Goal: Browse casually: Explore the website without a specific task or goal

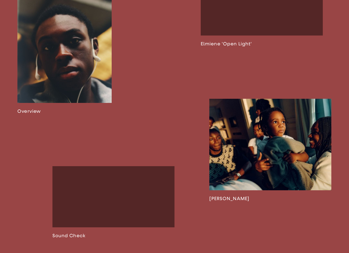
scroll to position [425, 0]
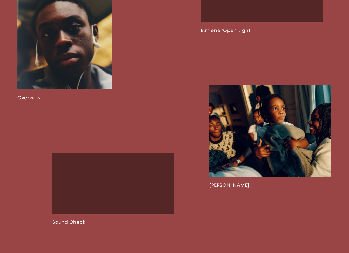
click at [284, 141] on link at bounding box center [270, 136] width 122 height 103
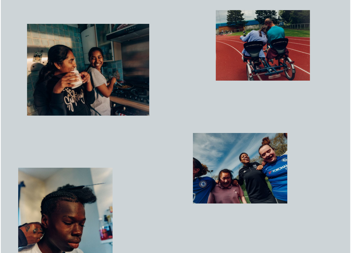
scroll to position [342, 0]
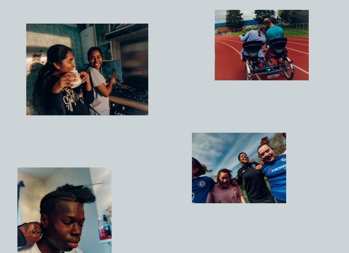
click at [97, 50] on img "button" at bounding box center [87, 70] width 122 height 92
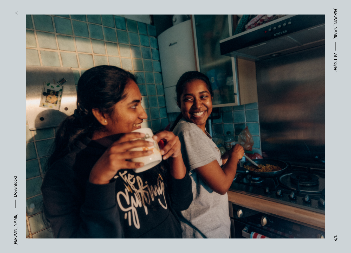
drag, startPoint x: 115, startPoint y: 62, endPoint x: 35, endPoint y: 59, distance: 79.5
click at [35, 59] on button at bounding box center [87, 63] width 175 height 127
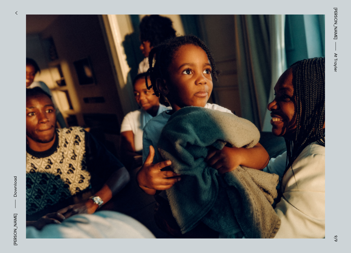
click at [267, 121] on button at bounding box center [262, 63] width 175 height 127
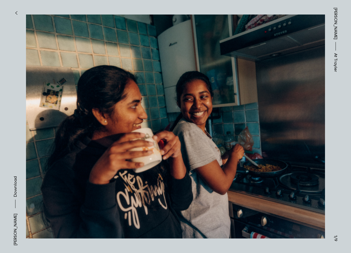
click at [302, 156] on img at bounding box center [175, 127] width 299 height 238
click at [15, 13] on button "button" at bounding box center [15, 12] width 11 height 11
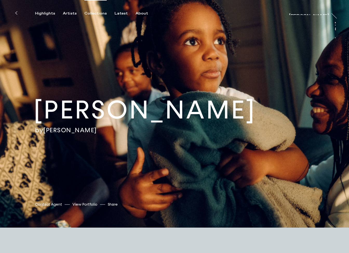
click at [88, 14] on div "Collections" at bounding box center [95, 13] width 22 height 5
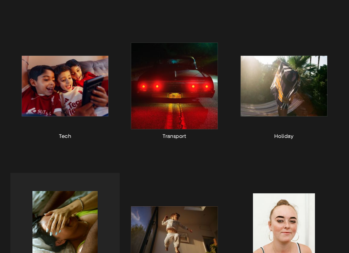
scroll to position [65, 0]
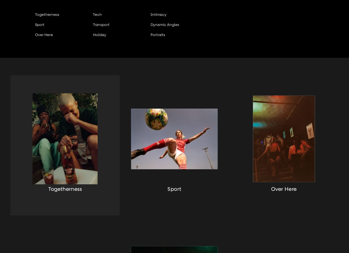
click at [79, 117] on div "button" at bounding box center [64, 145] width 109 height 140
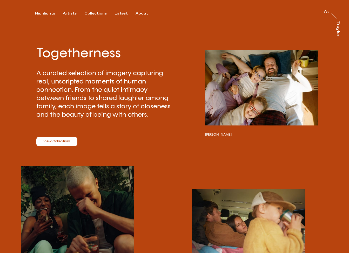
click at [264, 78] on button "button" at bounding box center [261, 87] width 113 height 75
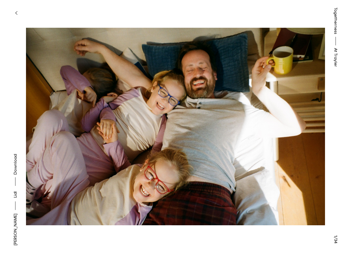
click at [17, 13] on button "button" at bounding box center [15, 12] width 11 height 11
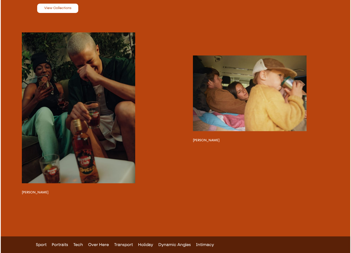
scroll to position [84, 0]
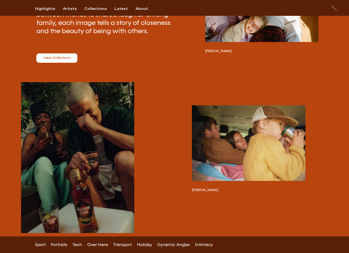
click at [261, 122] on button "button" at bounding box center [248, 143] width 113 height 76
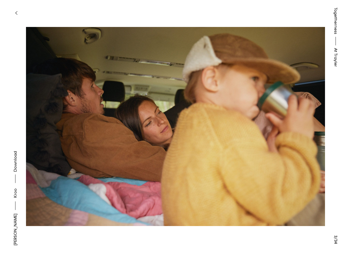
click at [16, 11] on icon "button" at bounding box center [16, 13] width 2 height 4
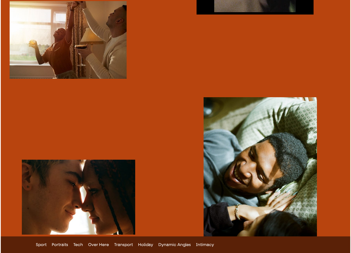
scroll to position [333, 0]
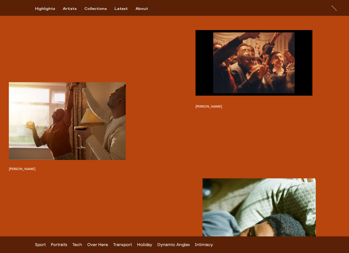
click at [96, 120] on button "button" at bounding box center [67, 121] width 117 height 78
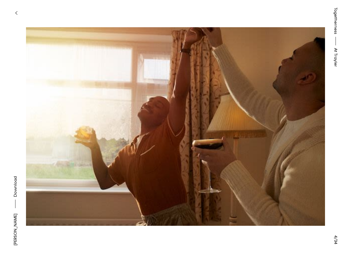
click at [17, 12] on icon "button" at bounding box center [16, 13] width 2 height 4
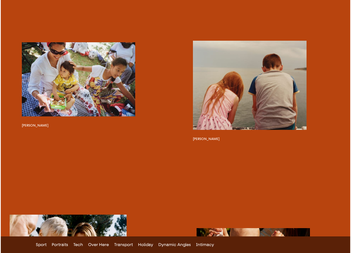
scroll to position [863, 0]
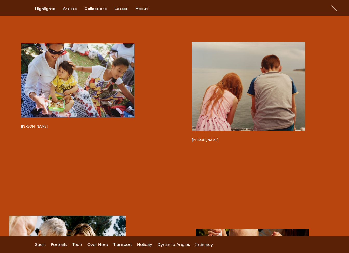
click at [87, 75] on button "button" at bounding box center [77, 80] width 113 height 74
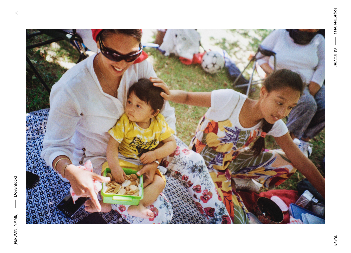
click at [17, 15] on button "button" at bounding box center [15, 12] width 11 height 11
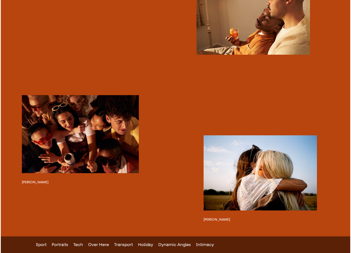
scroll to position [1848, 0]
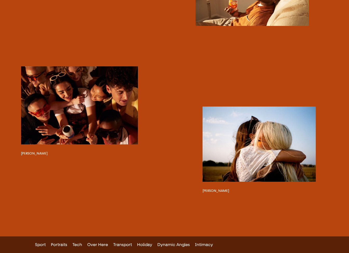
click at [95, 144] on button "button" at bounding box center [79, 105] width 117 height 78
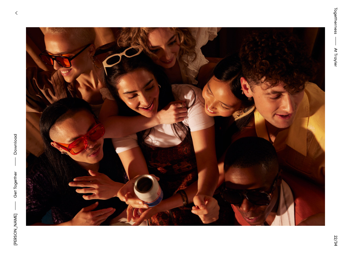
click at [17, 11] on button "button" at bounding box center [15, 12] width 11 height 11
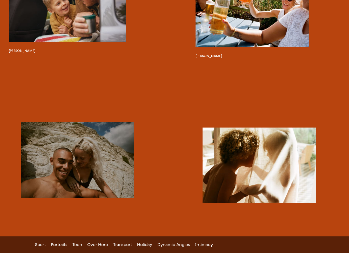
click at [93, 42] on button "button" at bounding box center [67, 3] width 117 height 78
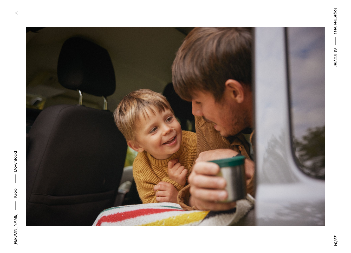
click at [15, 12] on icon "button" at bounding box center [16, 13] width 2 height 4
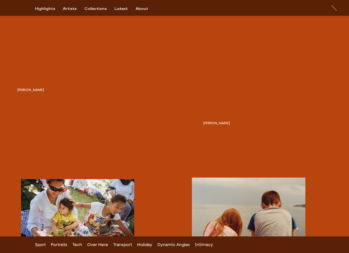
scroll to position [483, 0]
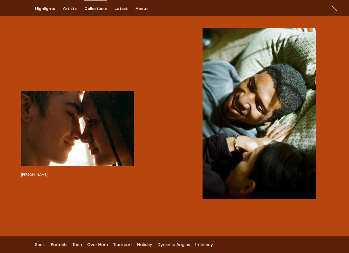
click at [88, 10] on div "Collections" at bounding box center [95, 8] width 22 height 5
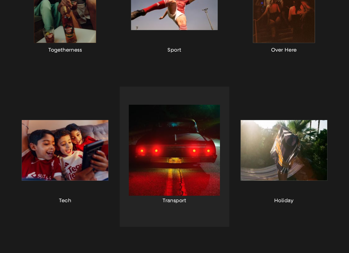
scroll to position [205, 0]
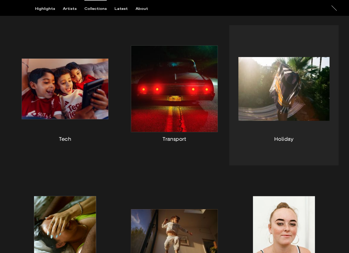
click at [304, 70] on div "button" at bounding box center [283, 95] width 109 height 140
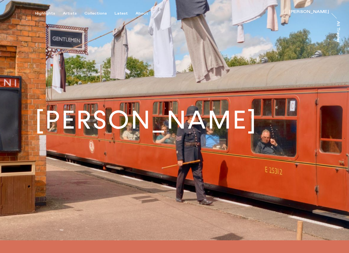
click at [132, 155] on img at bounding box center [174, 120] width 349 height 241
click at [148, 123] on h1 "[PERSON_NAME]" at bounding box center [146, 120] width 223 height 25
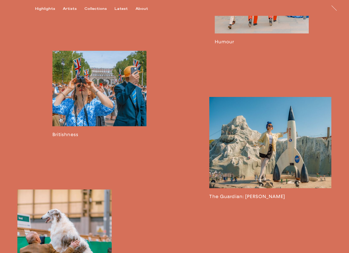
scroll to position [473, 0]
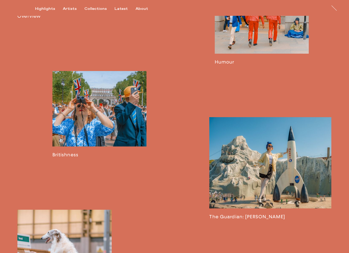
click at [110, 107] on link at bounding box center [99, 114] width 94 height 86
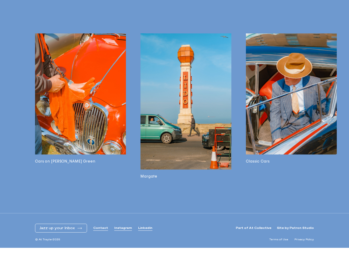
scroll to position [1693, 0]
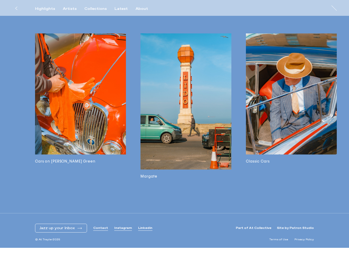
click at [194, 126] on img at bounding box center [185, 101] width 91 height 136
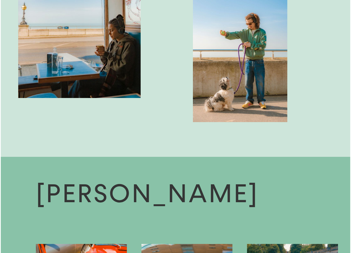
scroll to position [1253, 0]
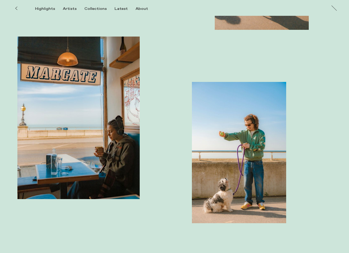
click at [115, 109] on img "button" at bounding box center [78, 118] width 122 height 163
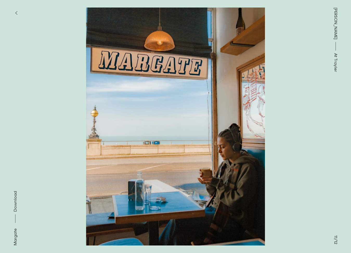
click at [18, 11] on button "button" at bounding box center [15, 12] width 11 height 11
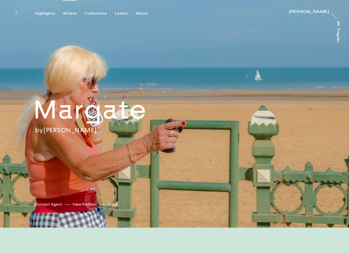
click at [67, 12] on div "Artists" at bounding box center [70, 13] width 14 height 5
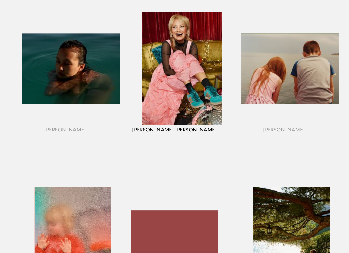
scroll to position [332, 0]
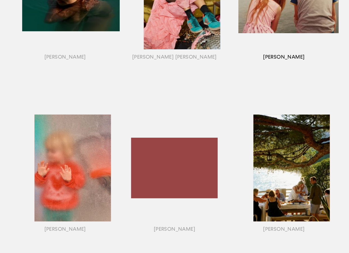
click at [285, 28] on div "button" at bounding box center [283, 2] width 109 height 162
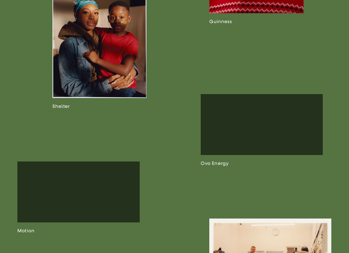
scroll to position [896, 0]
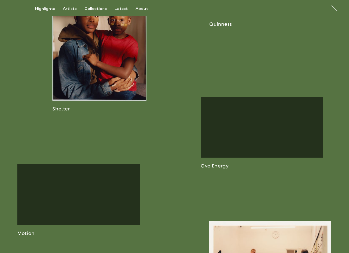
click at [115, 70] on link at bounding box center [99, 48] width 94 height 128
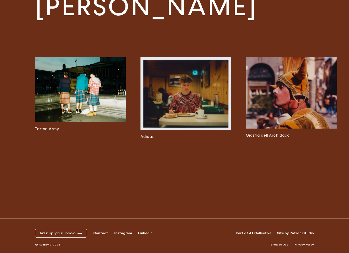
scroll to position [1540, 0]
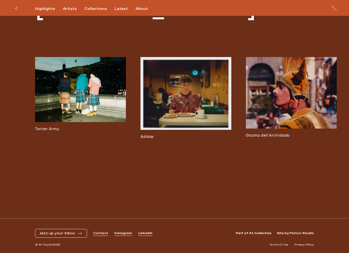
click at [176, 113] on img at bounding box center [185, 93] width 91 height 73
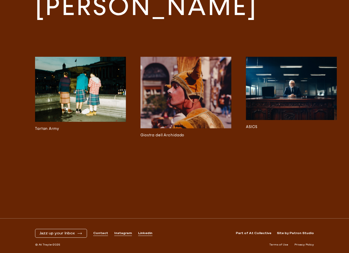
scroll to position [1631, 0]
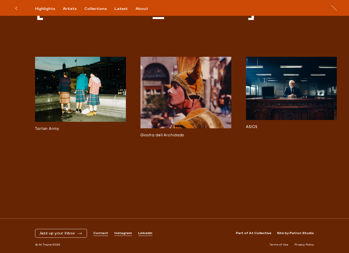
click at [85, 83] on img at bounding box center [80, 89] width 91 height 65
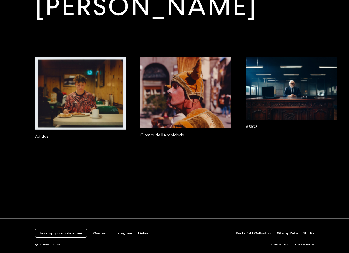
scroll to position [1253, 0]
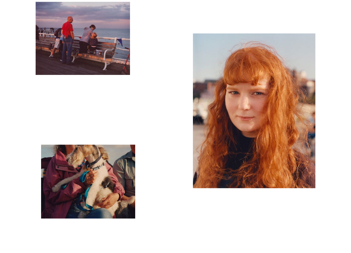
scroll to position [1191, 0]
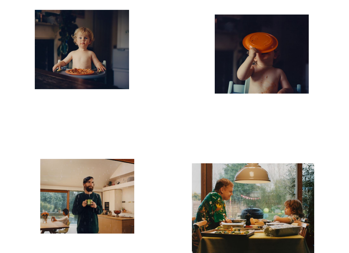
click at [100, 198] on img "button" at bounding box center [87, 196] width 94 height 75
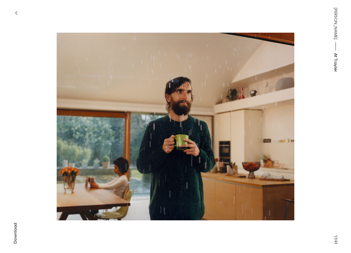
click at [19, 11] on button "button" at bounding box center [15, 12] width 11 height 11
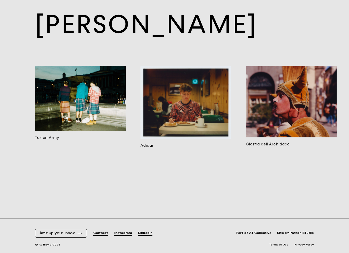
scroll to position [3609, 0]
